Goal: Transaction & Acquisition: Obtain resource

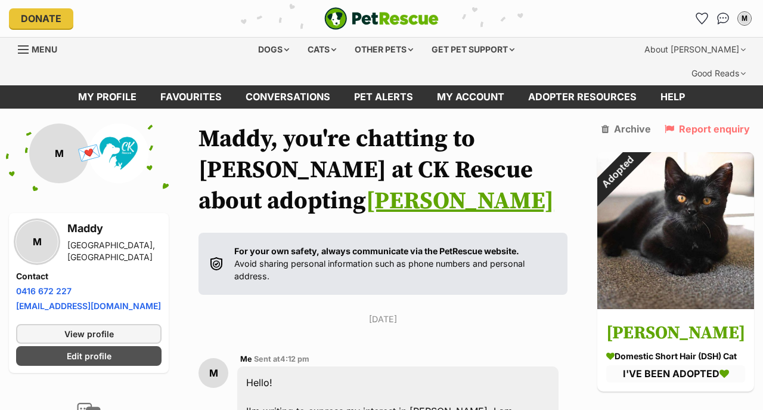
click at [26, 48] on div "Menu" at bounding box center [24, 50] width 12 height 10
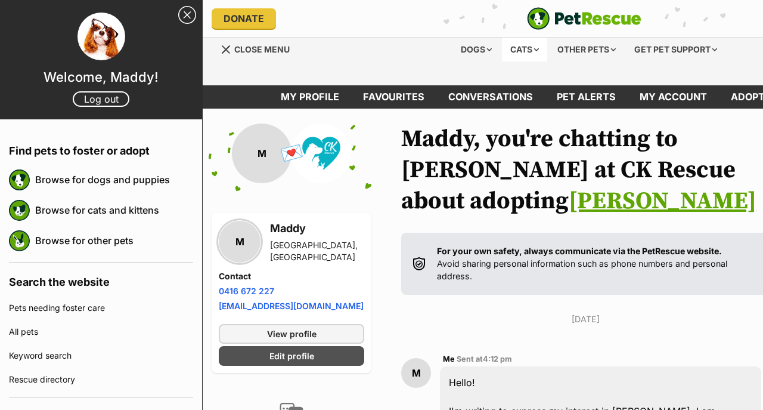
click at [524, 46] on div "Cats" at bounding box center [524, 50] width 45 height 24
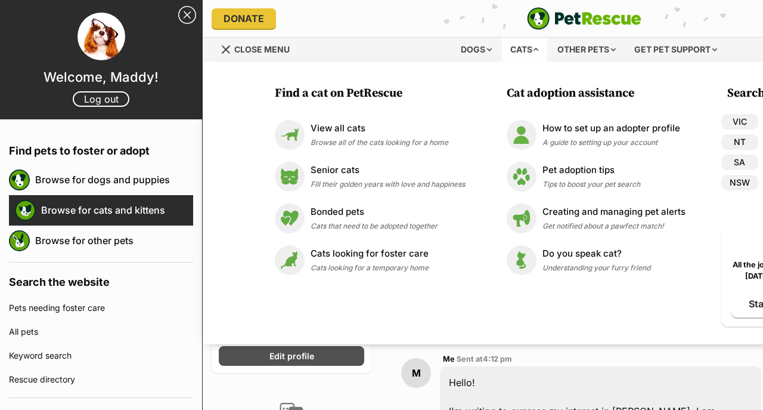
click at [88, 209] on link "Browse for cats and kittens" at bounding box center [117, 209] width 152 height 25
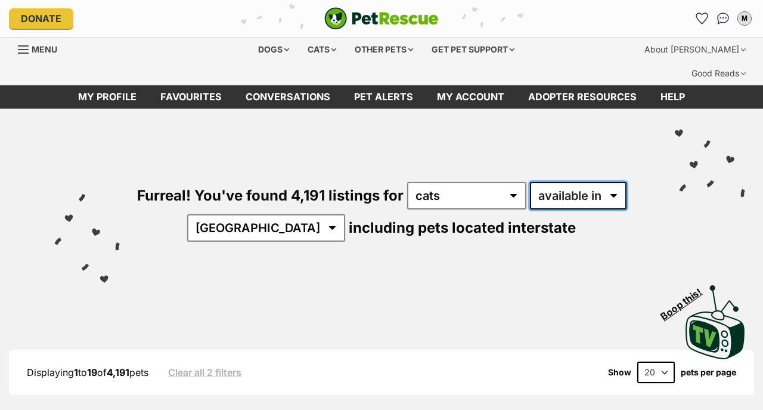
click at [575, 182] on select "available in located in" at bounding box center [578, 195] width 97 height 27
select select "disabled"
click at [530, 182] on select "available in located in" at bounding box center [578, 195] width 97 height 27
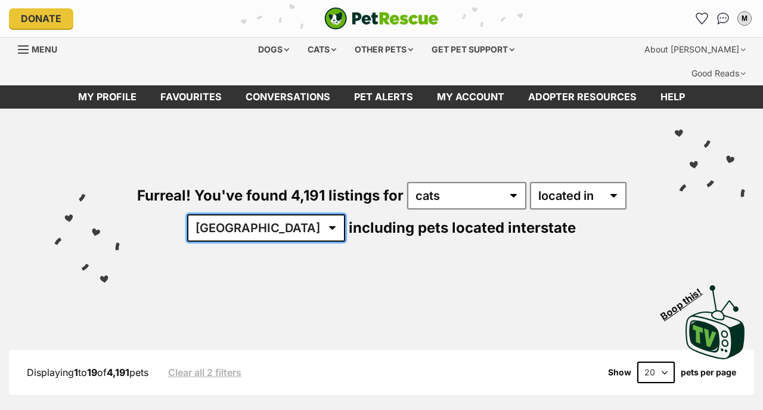
click at [268, 214] on select "Australia ACT NSW NT QLD SA TAS VIC WA" at bounding box center [266, 227] width 158 height 27
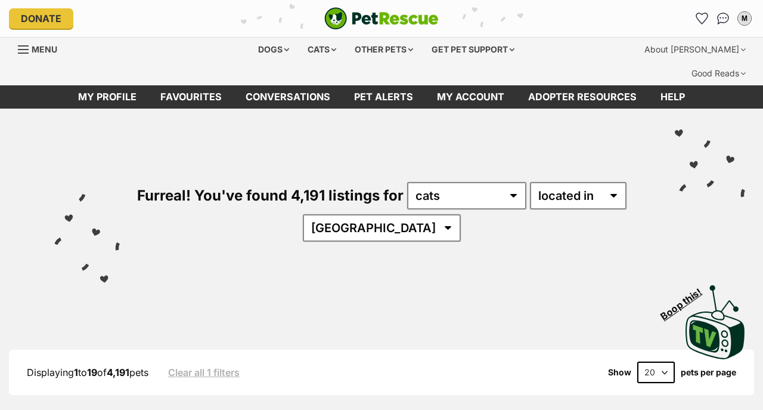
select select "VIC"
click at [339, 214] on select "Australia ACT NSW NT QLD SA TAS VIC WA" at bounding box center [382, 227] width 158 height 27
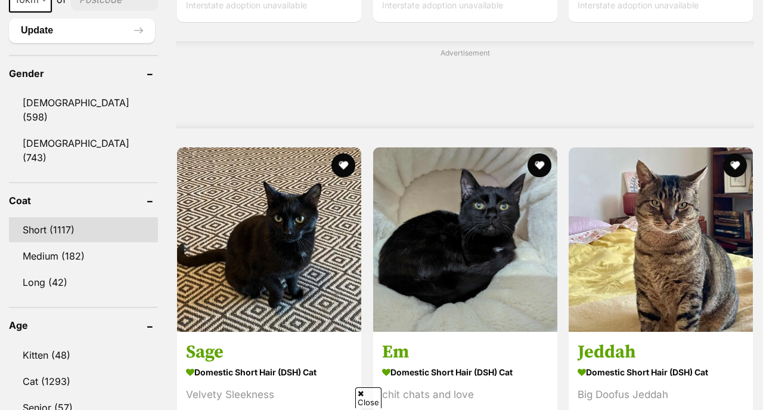
click at [48, 217] on link "Short (1117)" at bounding box center [83, 229] width 149 height 25
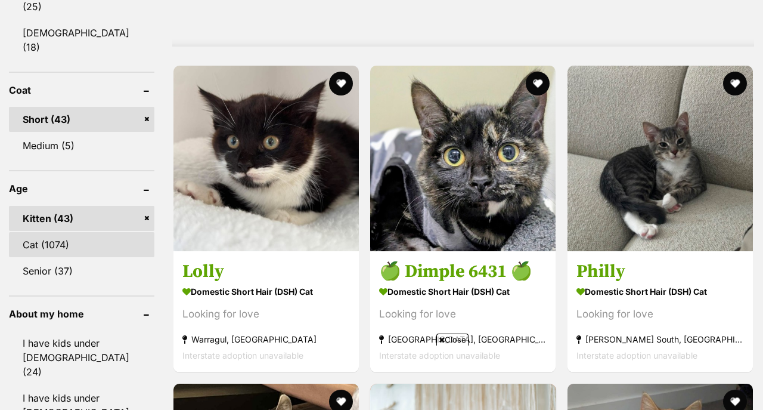
click at [52, 232] on link "Cat (1074)" at bounding box center [82, 244] width 146 height 25
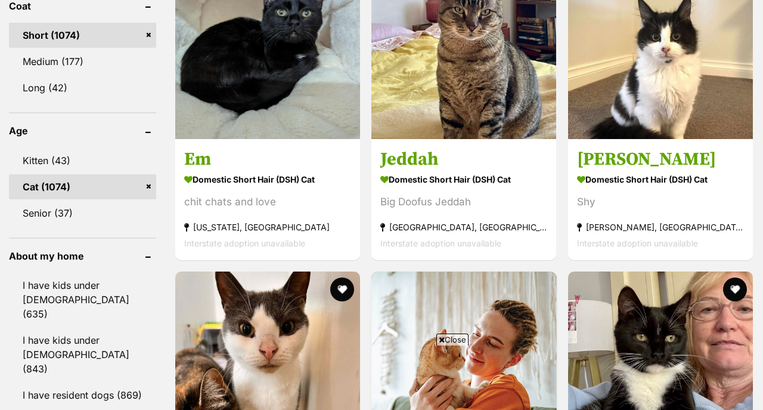
scroll to position [1208, 0]
click at [147, 174] on link "Cat (1074)" at bounding box center [82, 186] width 147 height 25
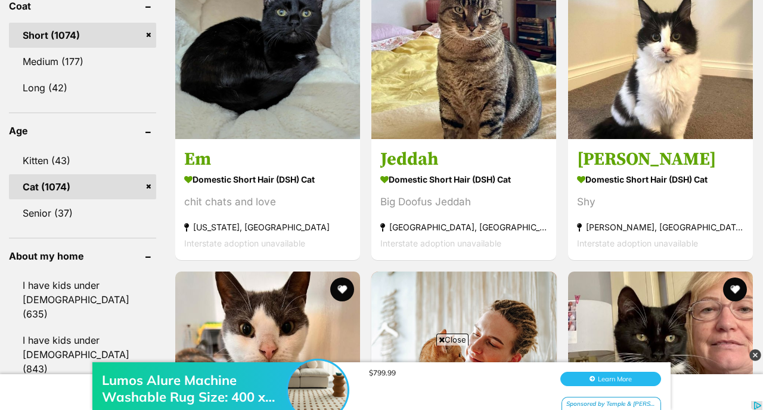
scroll to position [0, 0]
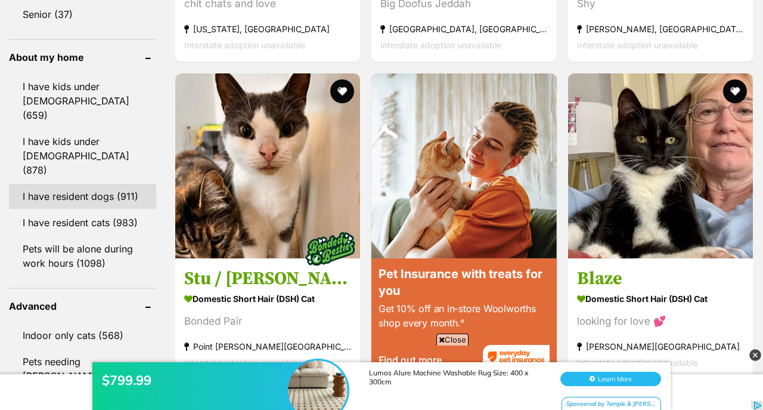
scroll to position [1316, 0]
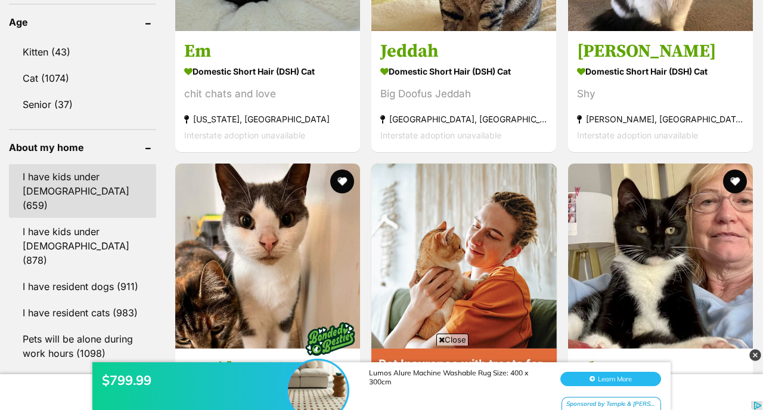
click at [80, 164] on link "I have kids under [DEMOGRAPHIC_DATA] (659)" at bounding box center [82, 191] width 147 height 54
click at [84, 164] on link "I have kids under [DEMOGRAPHIC_DATA] (659)" at bounding box center [82, 191] width 147 height 54
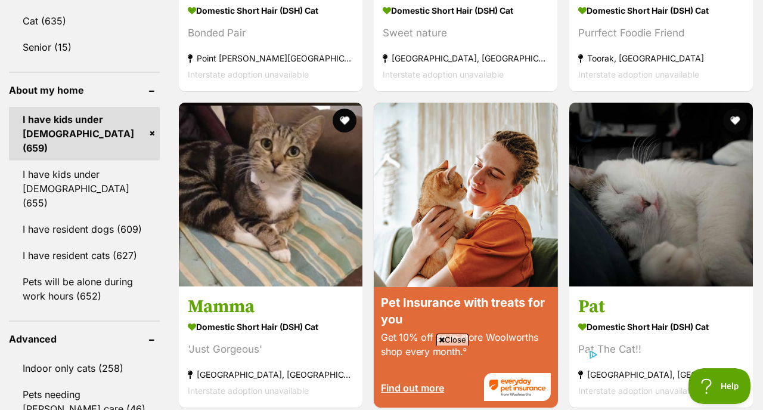
click at [146, 107] on link "I have kids under [DEMOGRAPHIC_DATA] (659)" at bounding box center [84, 134] width 151 height 54
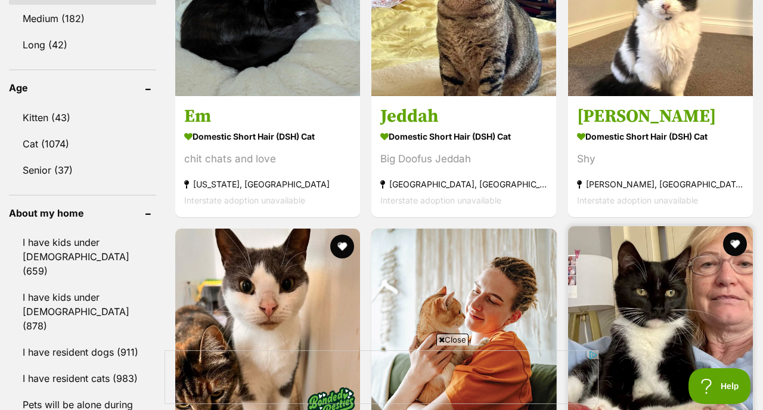
click at [120, 339] on link "I have resident dogs (911)" at bounding box center [82, 351] width 147 height 25
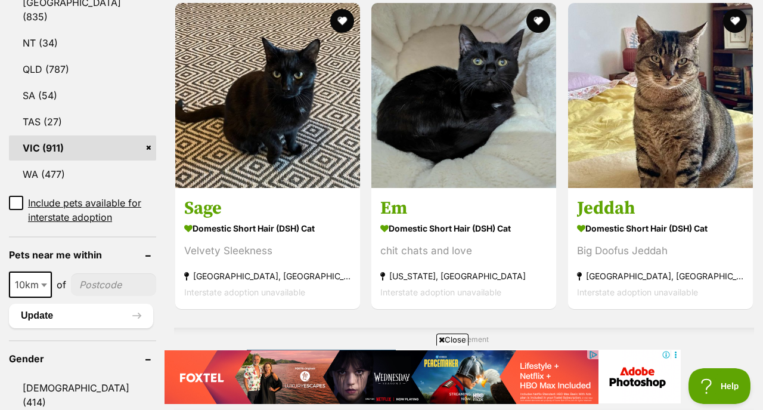
scroll to position [730, 0]
